Goal: Task Accomplishment & Management: Use online tool/utility

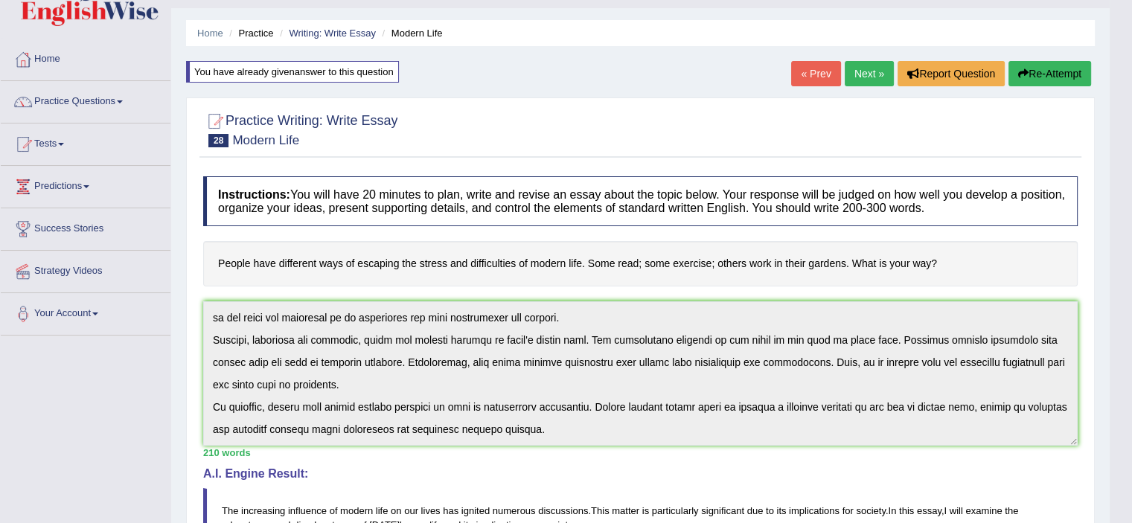
scroll to position [19, 0]
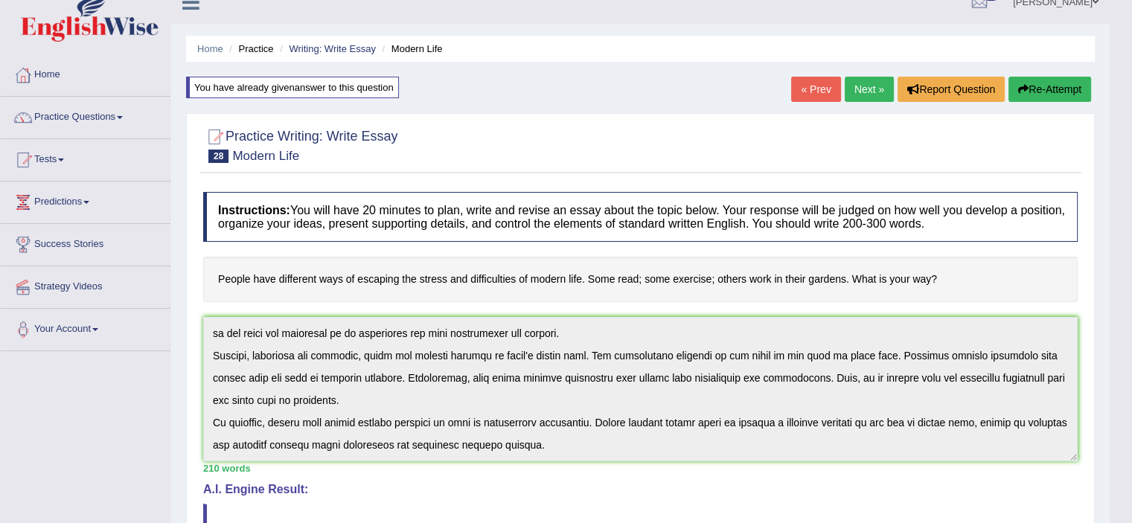
click at [867, 86] on link "Next »" at bounding box center [868, 89] width 49 height 25
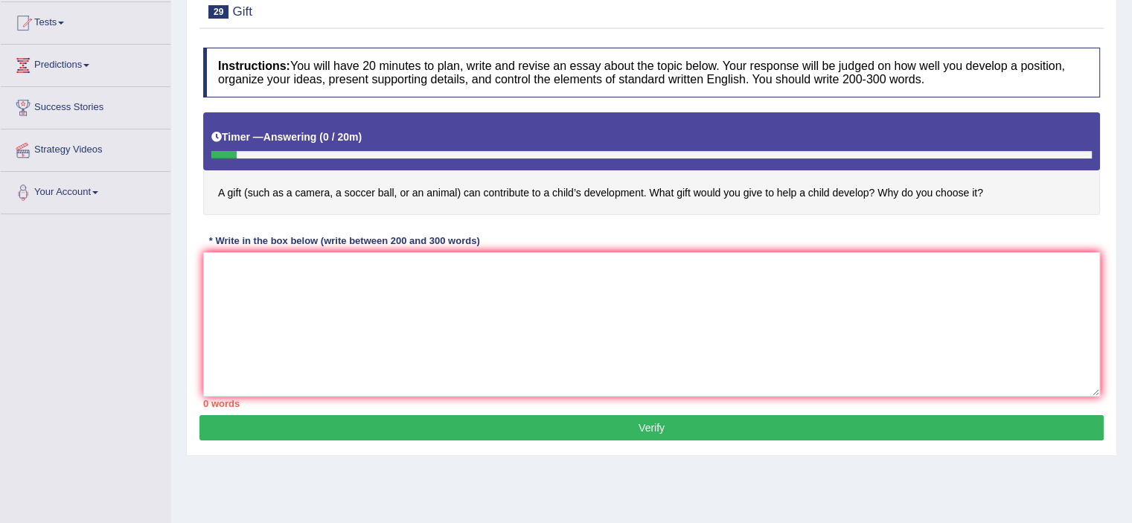
scroll to position [202, 0]
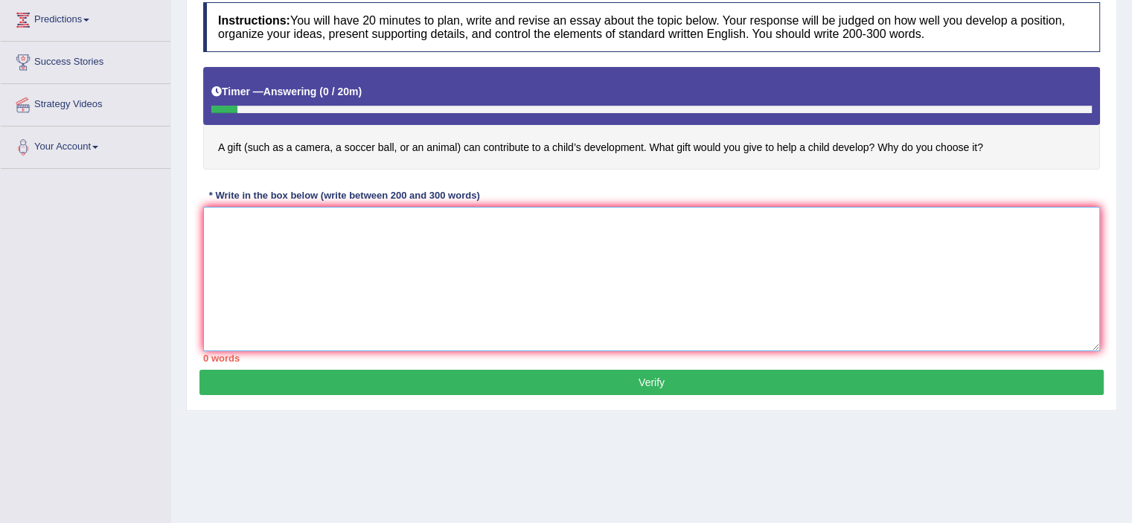
click at [310, 229] on textarea at bounding box center [651, 279] width 897 height 144
click at [497, 223] on textarea "The increasing influence of gifts for children and its effects on" at bounding box center [651, 279] width 897 height 144
click at [437, 219] on textarea "The increasing influence of gifts for children and its effects on" at bounding box center [651, 279] width 897 height 144
click at [515, 225] on textarea "The increasing influence of gifts for children and their effects on" at bounding box center [651, 279] width 897 height 144
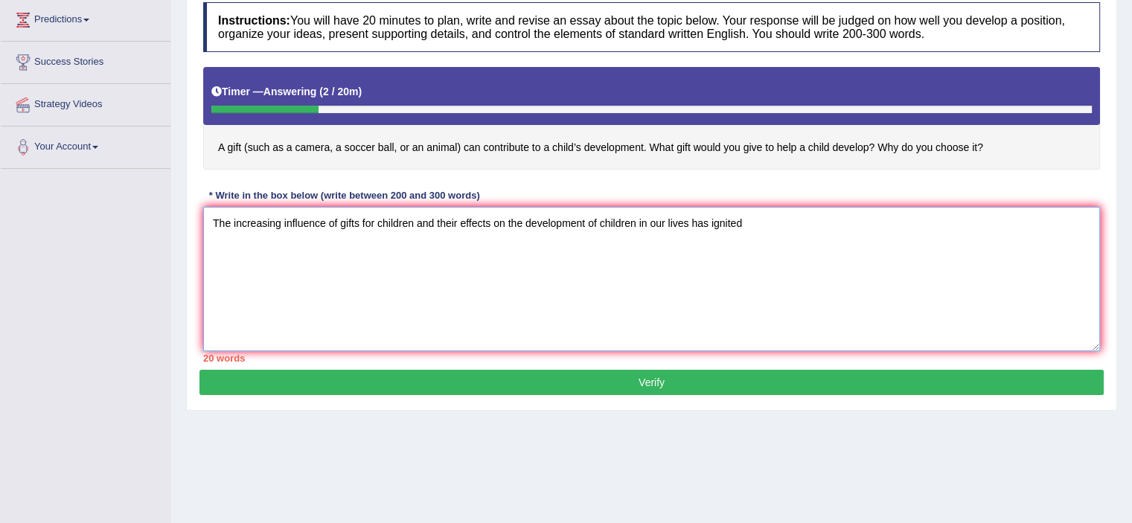
click at [751, 220] on textarea "The increasing influence of gifts for children and their effects on the develop…" at bounding box center [651, 279] width 897 height 144
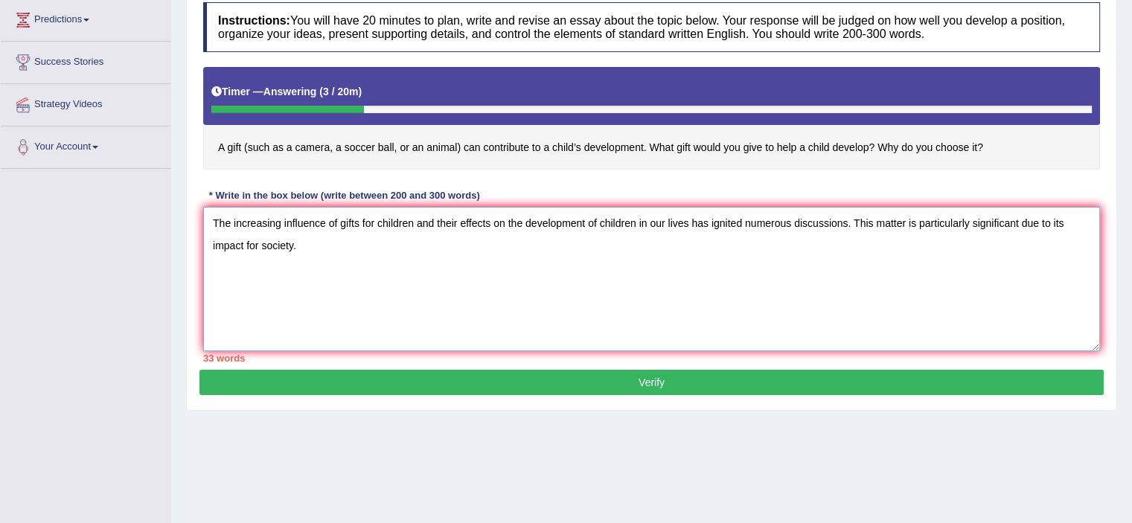
click at [250, 247] on textarea "The increasing influence of gifts for children and their effects on the develop…" at bounding box center [651, 279] width 897 height 144
click at [310, 243] on textarea "The increasing influence of gifts for children and their effects on the develop…" at bounding box center [651, 279] width 897 height 144
click at [525, 217] on textarea "The increasing influence of gifts for children and their effects on the develop…" at bounding box center [651, 279] width 897 height 144
click at [527, 222] on textarea "The increasing influence of gifts for children and their effects on development…" at bounding box center [651, 279] width 897 height 144
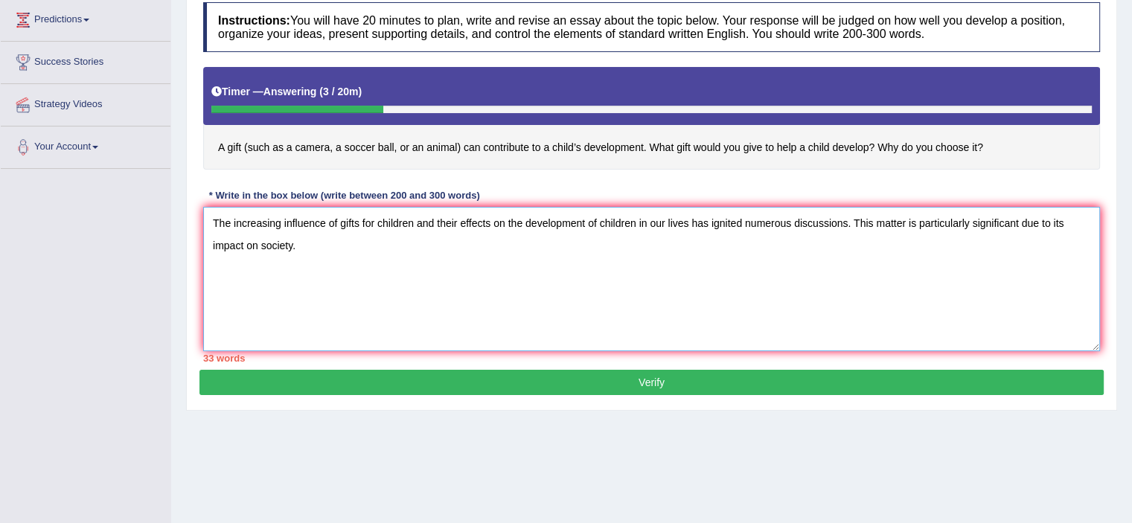
drag, startPoint x: 635, startPoint y: 223, endPoint x: 598, endPoint y: 222, distance: 36.5
click at [598, 222] on textarea "The increasing influence of gifts for children and their effects on the develop…" at bounding box center [651, 279] width 897 height 144
click at [280, 258] on textarea "The increasing influence of gifts for children and their effects on the develop…" at bounding box center [651, 279] width 897 height 144
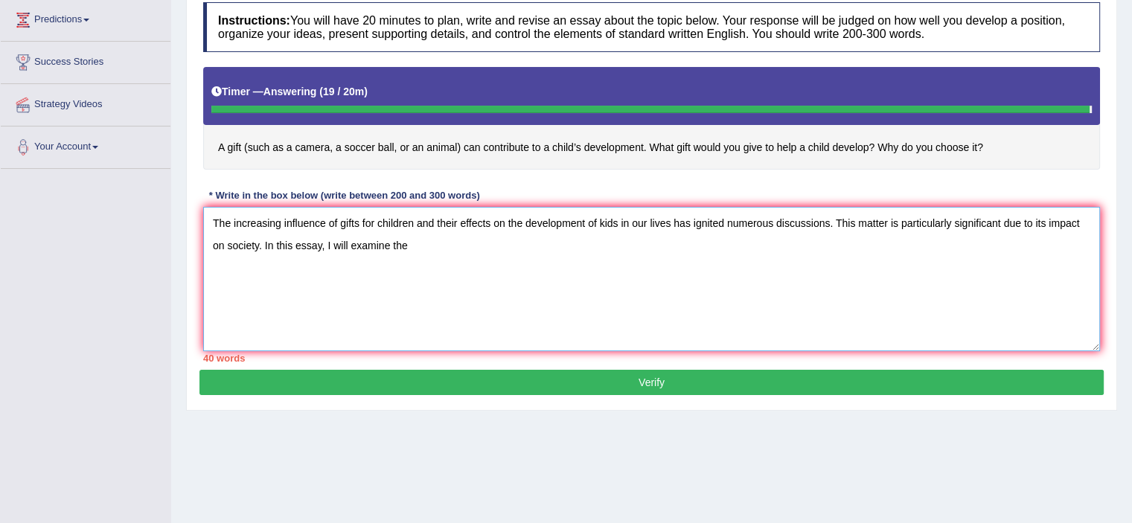
type textarea "The increasing influence of gifts for children and their effects on the develop…"
